Goal: Information Seeking & Learning: Learn about a topic

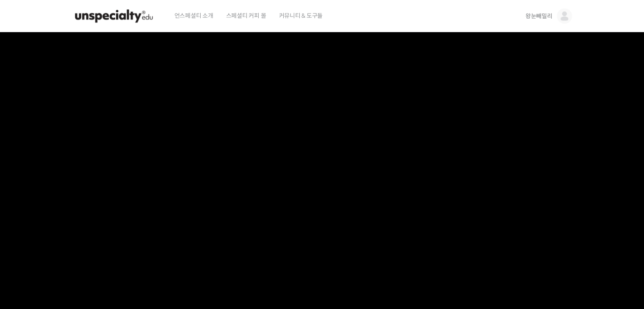
click at [120, 16] on img at bounding box center [113, 15] width 83 height 25
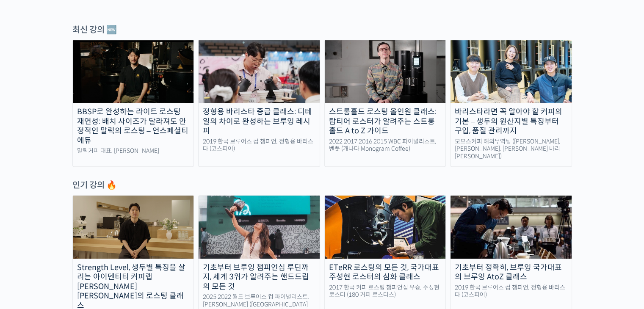
scroll to position [339, 0]
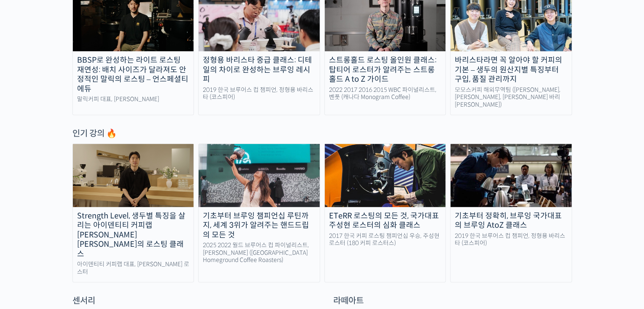
click at [485, 185] on img at bounding box center [510, 175] width 121 height 63
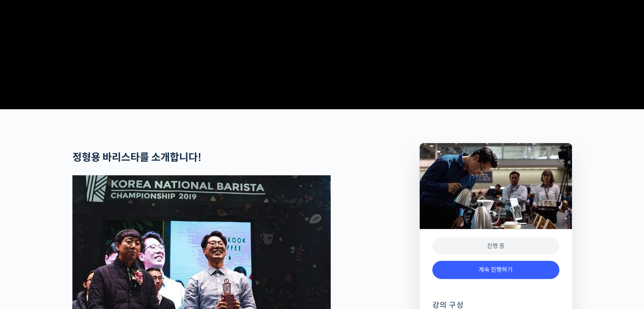
scroll to position [339, 0]
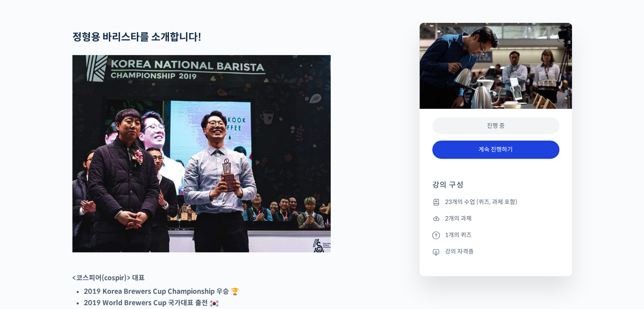
click at [470, 159] on link "계속 진행하기" at bounding box center [495, 149] width 127 height 18
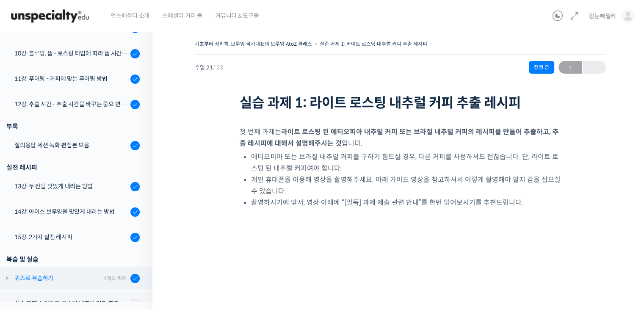
scroll to position [449, 0]
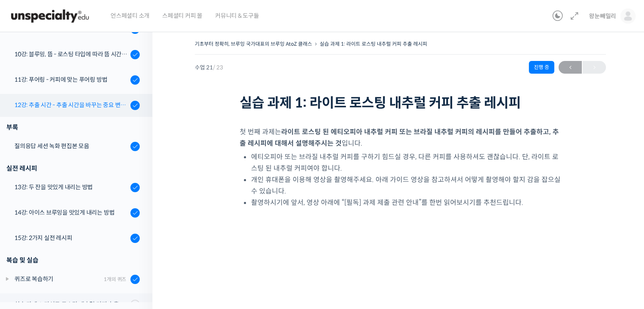
click at [91, 105] on div "12강: 추출 시간 - 추출 시간을 바꾸는 중요 변수 파헤치기" at bounding box center [70, 104] width 113 height 9
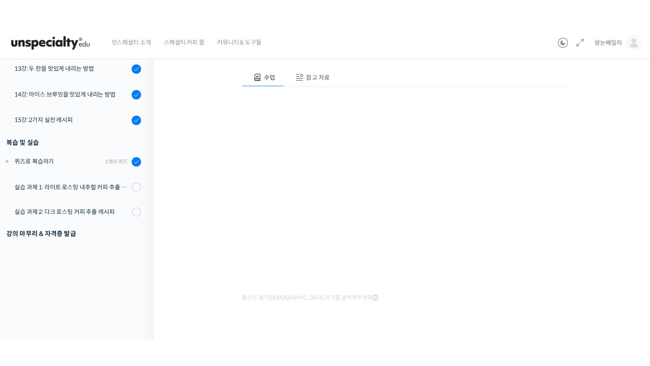
scroll to position [476, 0]
